Goal: Check status: Check status

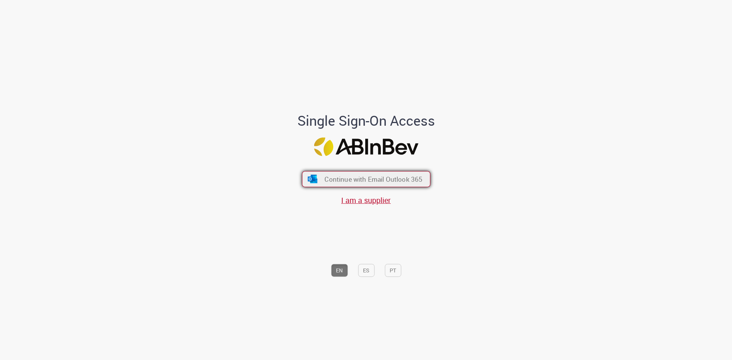
click at [344, 181] on span "Continue with Email Outlook 365" at bounding box center [373, 179] width 98 height 9
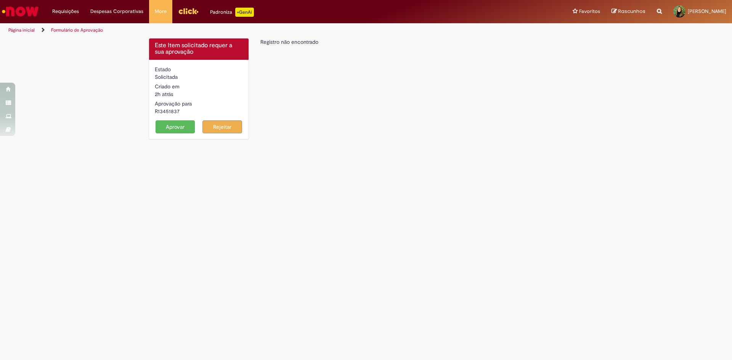
click at [167, 78] on div "Solicitada" at bounding box center [199, 77] width 88 height 8
click at [164, 68] on label "Estado" at bounding box center [163, 70] width 16 height 8
click at [72, 30] on link "Formulário de Aprovação" at bounding box center [77, 30] width 52 height 6
click at [32, 30] on link "Página inicial" at bounding box center [21, 30] width 26 height 6
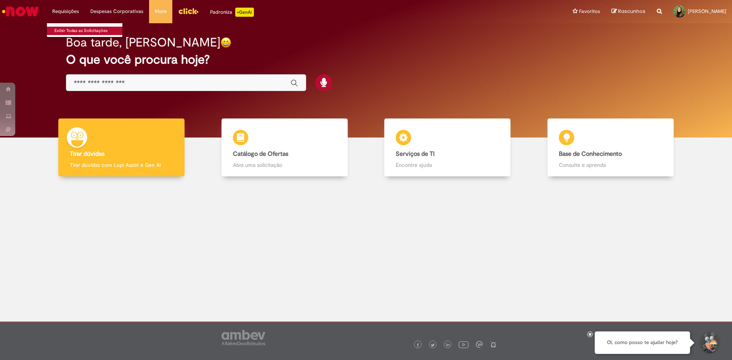
click at [71, 30] on link "Exibir Todas as Solicitações" at bounding box center [89, 31] width 84 height 8
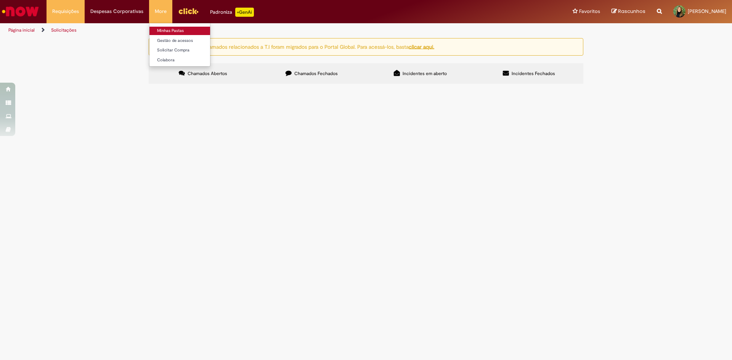
click at [163, 32] on link "Minhas Pastas" at bounding box center [191, 31] width 84 height 8
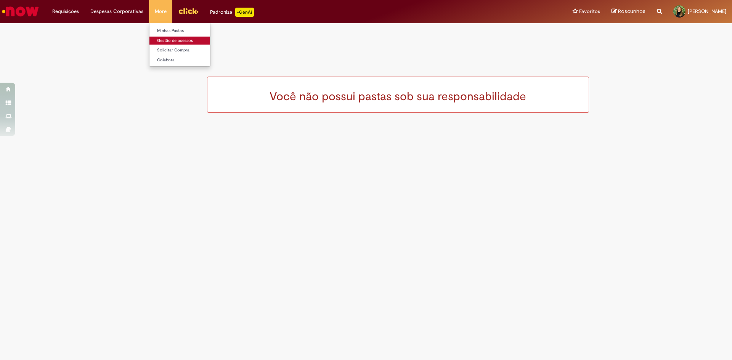
click at [164, 42] on link "Gestão de acessos" at bounding box center [191, 41] width 84 height 8
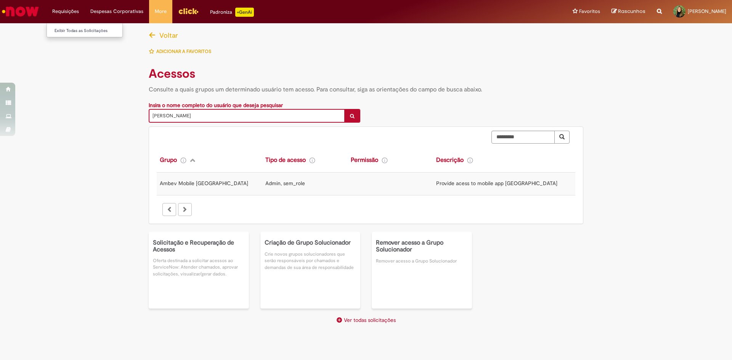
click at [71, 16] on li "Requisições Exibir Todas as Solicitações" at bounding box center [65, 11] width 38 height 23
click at [71, 13] on li "Requisições Exibir Todas as Solicitações" at bounding box center [65, 11] width 38 height 23
click at [72, 38] on div "**********" at bounding box center [366, 186] width 732 height 319
click at [66, 11] on li "Requisições Exibir Todas as Solicitações" at bounding box center [65, 11] width 38 height 23
click at [70, 27] on link "Exibir Todas as Solicitações" at bounding box center [89, 31] width 84 height 8
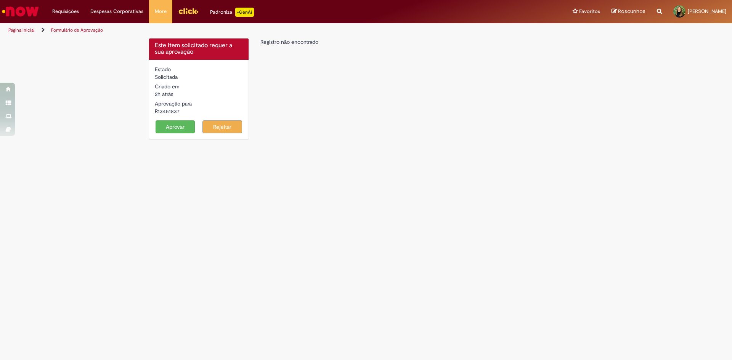
click at [163, 130] on button "Aprovar" at bounding box center [175, 126] width 40 height 13
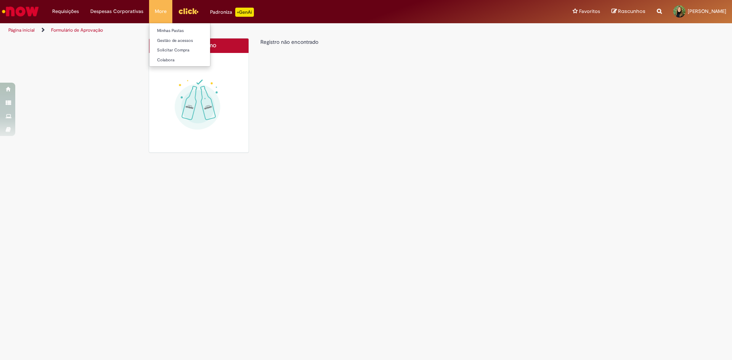
click at [154, 15] on li "More Minhas Pastas Gestão de acessos Solicitar Compra Colabora" at bounding box center [160, 11] width 23 height 23
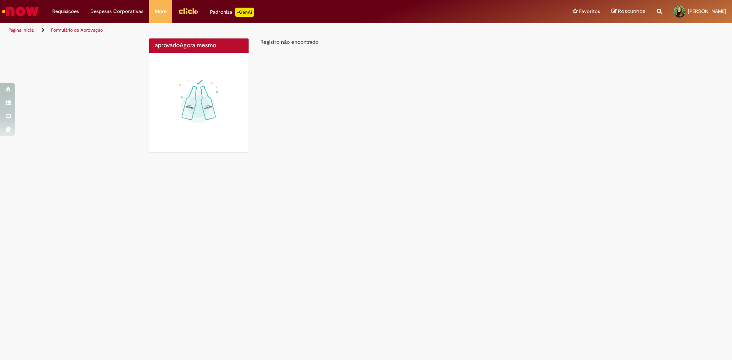
click at [380, 85] on div "aprovado Agora mesmo Agora mesmo Registro não encontrado" at bounding box center [366, 99] width 446 height 122
click at [61, 30] on link "Formulário de Aprovação" at bounding box center [77, 30] width 52 height 6
click at [67, 31] on link "Formulário de Aprovação" at bounding box center [77, 30] width 52 height 6
click at [17, 30] on link "Página inicial" at bounding box center [21, 30] width 26 height 6
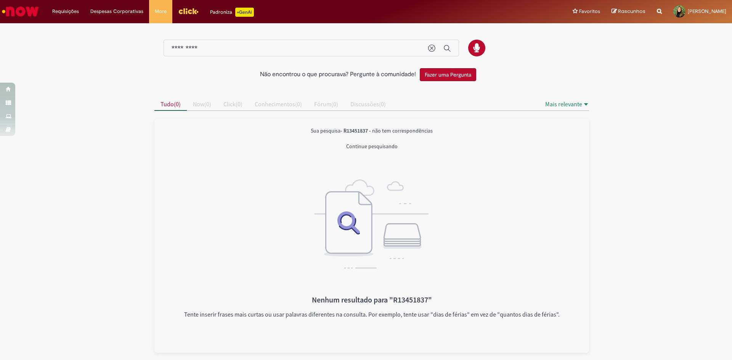
click at [335, 47] on input "*********" at bounding box center [295, 48] width 249 height 9
click at [61, 11] on li "Requisições Exibir Todas as Solicitações" at bounding box center [65, 11] width 38 height 23
click at [63, 30] on link "Exibir Todas as Solicitações" at bounding box center [89, 31] width 84 height 8
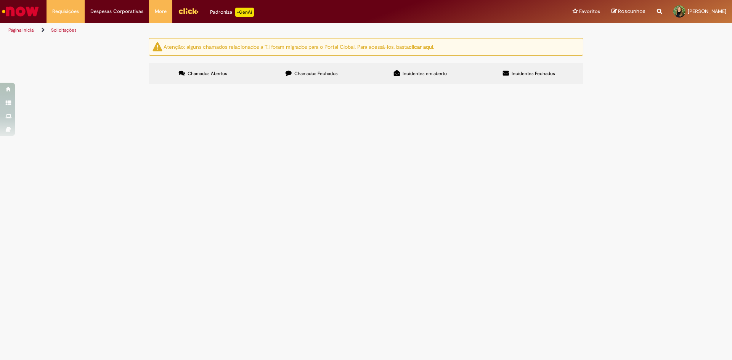
click at [0, 0] on input "Pesquisar" at bounding box center [0, 0] width 0 height 0
paste input "*********"
type input "*********"
click at [0, 0] on button "Pesquisar" at bounding box center [0, 0] width 0 height 0
click at [57, 30] on link "Solicitações" at bounding box center [64, 30] width 26 height 6
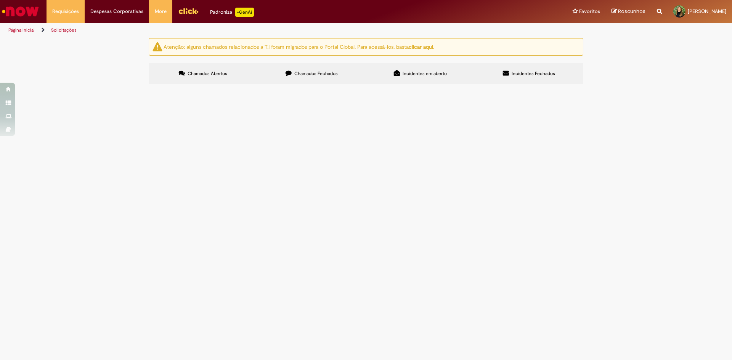
click at [445, 70] on span "Incidentes em aberto" at bounding box center [424, 73] width 44 height 6
click at [651, 12] on div "Reportar problema Artigos Não encontrou base de conhecimento Catálogo Não foram…" at bounding box center [659, 11] width 16 height 23
click at [657, 12] on icon "Search from all sources" at bounding box center [659, 7] width 5 height 14
click at [626, 13] on input "text" at bounding box center [643, 11] width 35 height 13
paste input "*********"
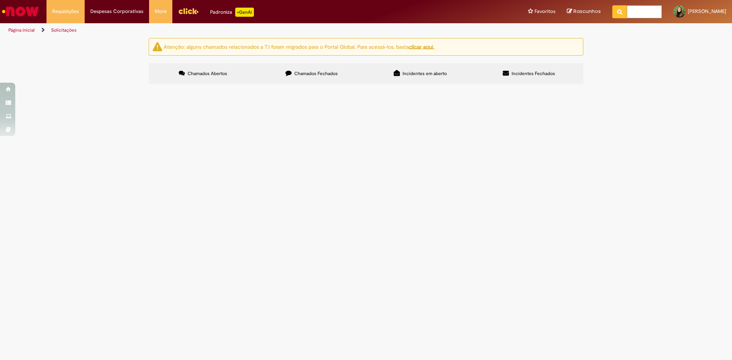
type input "*********"
click button "Pesquisar" at bounding box center [619, 11] width 15 height 13
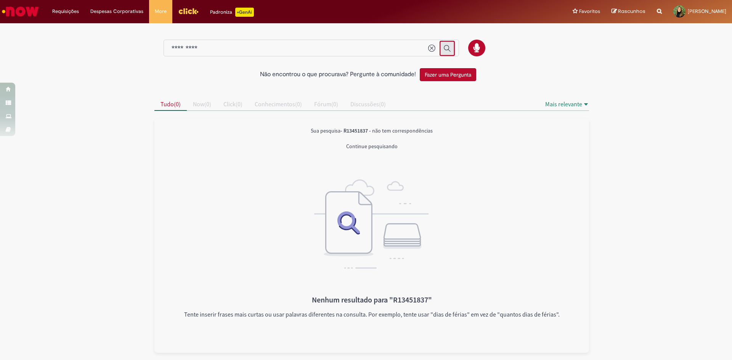
click at [445, 49] on icon "Enviar pesquisa" at bounding box center [447, 49] width 8 height 8
